Goal: Use online tool/utility

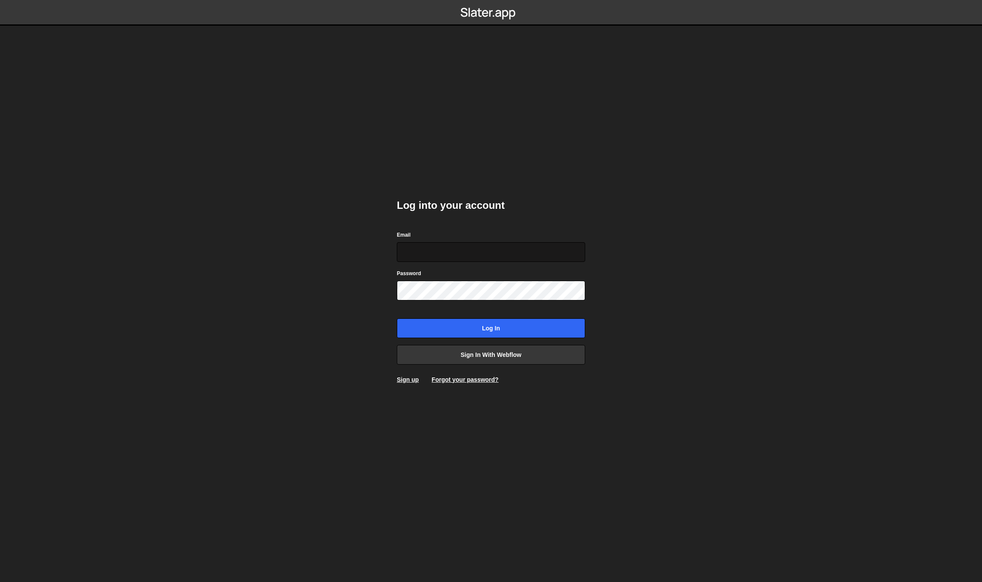
click at [576, 257] on input "Email" at bounding box center [491, 252] width 188 height 20
click at [491, 0] on com-1password-button at bounding box center [491, 0] width 0 height 0
type input "felix@designbase.studio"
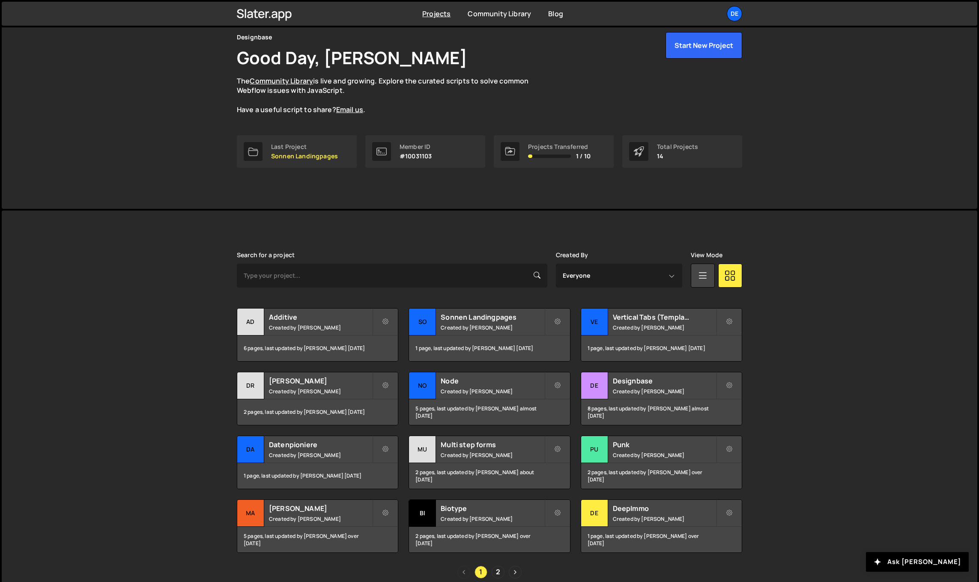
scroll to position [40, 0]
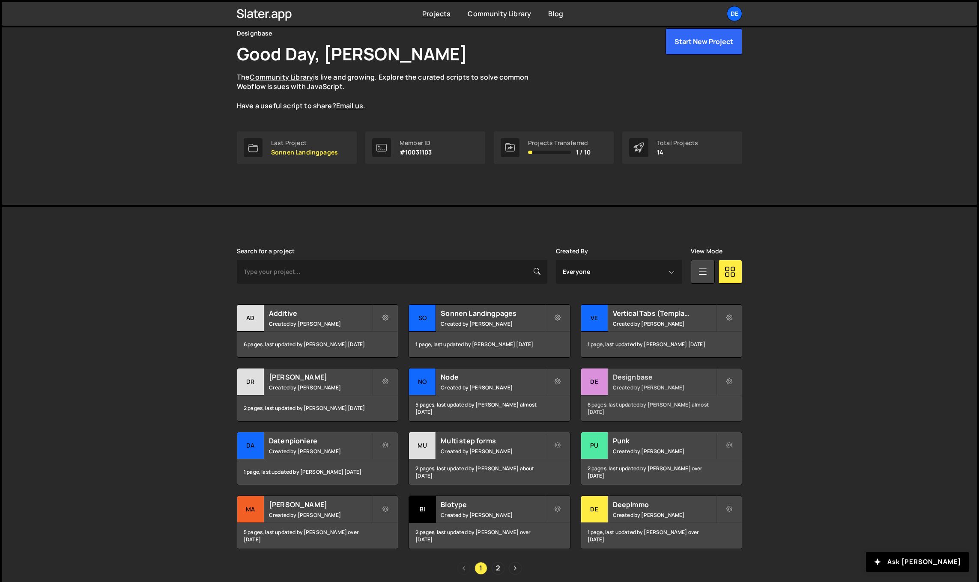
click at [673, 368] on link "De Designbase Created by Felix Brodbeck 8 pages, last updated by Felix Brodbeck…" at bounding box center [661, 395] width 161 height 54
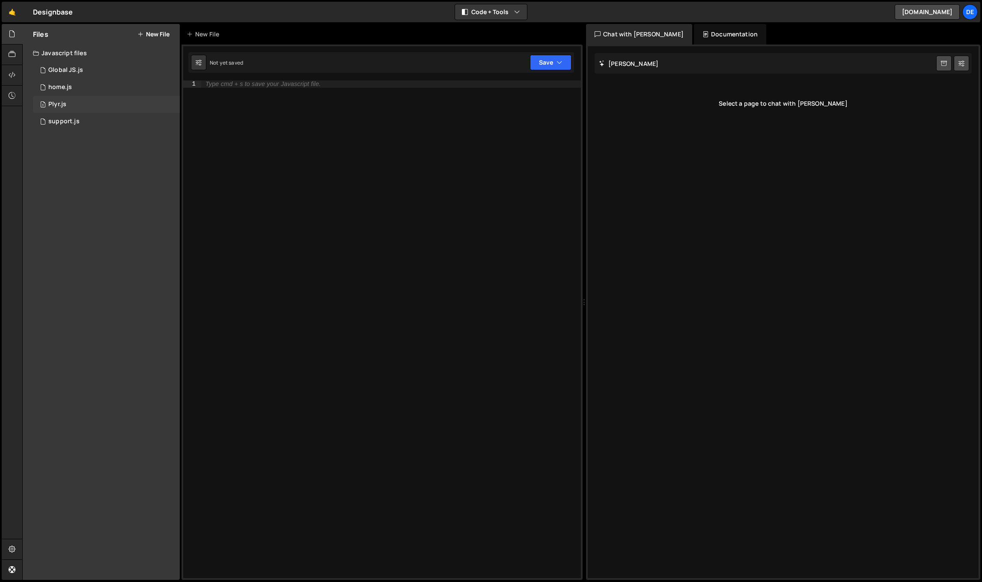
click at [88, 106] on div "3 Plyr.js 0" at bounding box center [106, 104] width 147 height 17
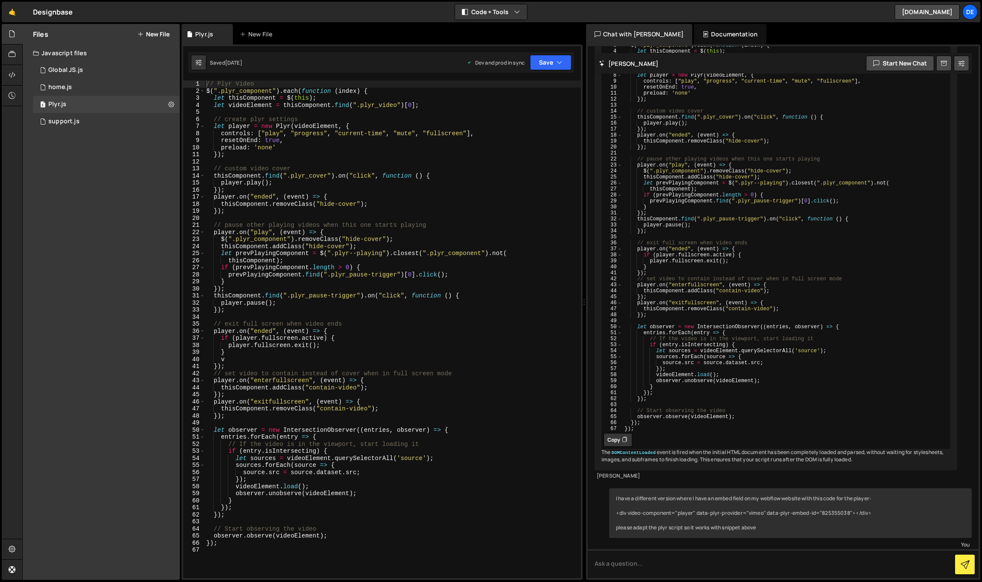
scroll to position [3264, 0]
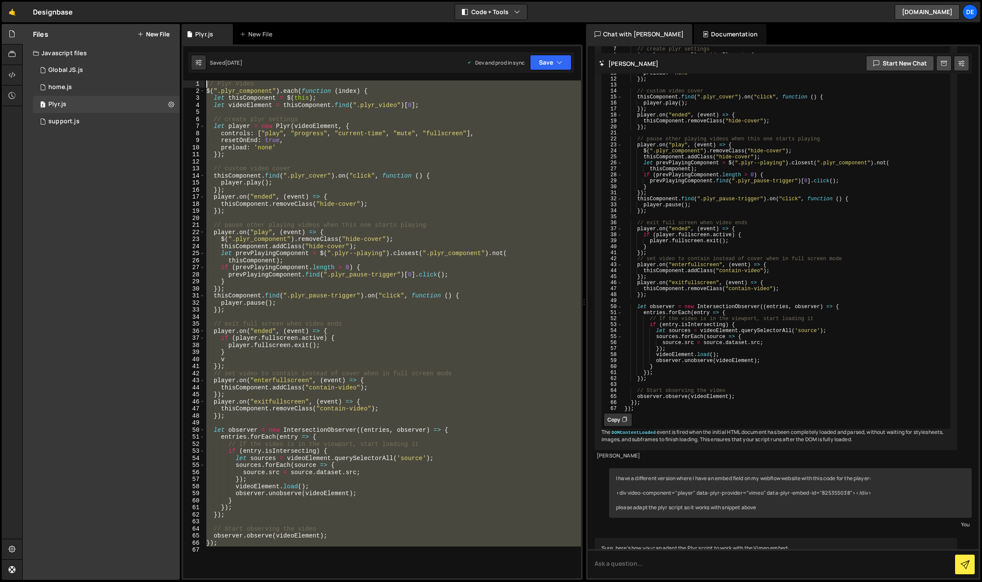
drag, startPoint x: 236, startPoint y: 550, endPoint x: 134, endPoint y: 11, distance: 548.7
click at [134, 11] on div "Hold on a sec... Are you certain you wish to leave this page? Any changes you'v…" at bounding box center [491, 291] width 982 height 582
type textarea "// Plyr Video $(".plyr_component").each(function (index) {"
